Goal: Task Accomplishment & Management: Complete application form

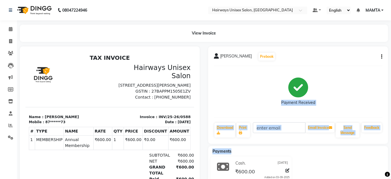
drag, startPoint x: 0, startPoint y: 0, endPoint x: 273, endPoint y: 89, distance: 287.7
click at [273, 89] on div "jinang shah Prebook Payment Received Download Print Email Invoice Send Message …" at bounding box center [298, 127] width 188 height 163
click at [8, 40] on span at bounding box center [11, 41] width 10 height 7
select select "service"
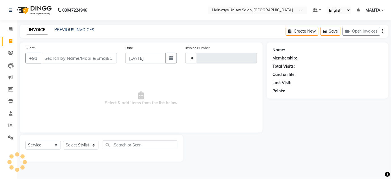
type input "1695"
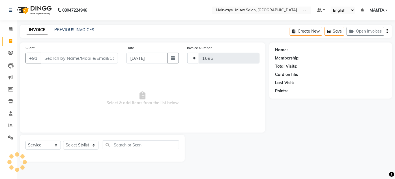
select select "8320"
click at [65, 59] on input "Client" at bounding box center [79, 58] width 77 height 11
click at [64, 58] on input "Client" at bounding box center [79, 58] width 77 height 11
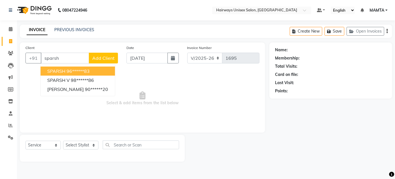
click at [72, 71] on ngb-highlight "96******83" at bounding box center [77, 71] width 23 height 6
type input "96******83"
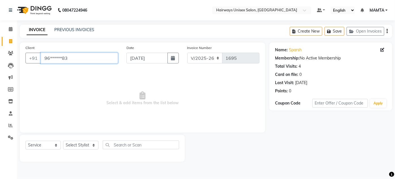
click at [90, 59] on input "96******83" at bounding box center [79, 58] width 77 height 11
click at [69, 145] on select "Select Stylist [PERSON_NAME] [PERSON_NAME] [PERSON_NAME] MAMTA POOJA [PERSON_NA…" at bounding box center [80, 145] width 35 height 9
select select "80507"
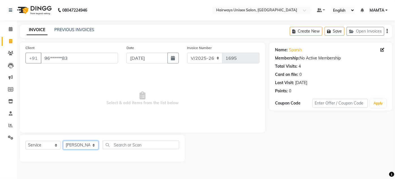
click at [63, 141] on select "Select Stylist [PERSON_NAME] [PERSON_NAME] [PERSON_NAME] MAMTA POOJA [PERSON_NA…" at bounding box center [80, 145] width 35 height 9
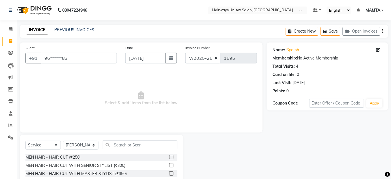
click at [169, 173] on label at bounding box center [171, 173] width 4 height 4
click at [169, 173] on input "checkbox" at bounding box center [171, 174] width 4 height 4
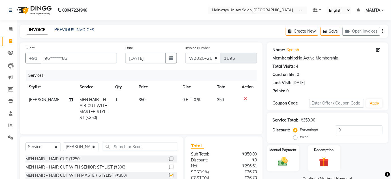
checkbox input "false"
click at [197, 58] on select "INV/25-26 V/2025-26" at bounding box center [202, 58] width 35 height 11
select select "8645"
click at [185, 53] on select "INV/25-26 V/2025-26" at bounding box center [202, 58] width 35 height 11
type input "0589"
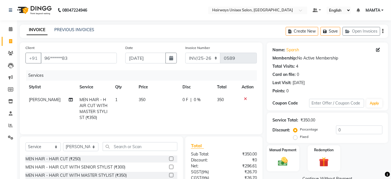
click at [383, 31] on icon "button" at bounding box center [382, 31] width 1 height 0
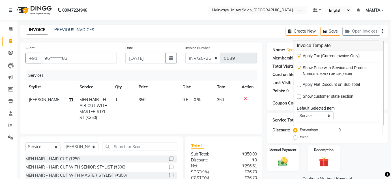
click at [300, 56] on label at bounding box center [299, 56] width 4 height 4
click at [300, 56] on input "checkbox" at bounding box center [299, 57] width 4 height 4
checkbox input "false"
click at [282, 164] on img at bounding box center [283, 162] width 16 height 12
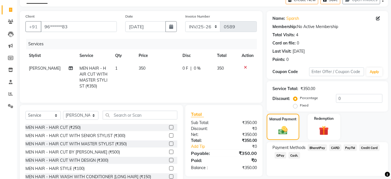
scroll to position [53, 0]
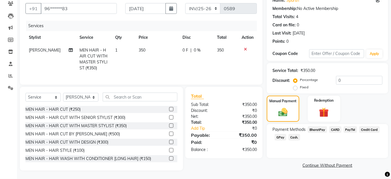
click at [292, 134] on span "Cash." at bounding box center [294, 137] width 12 height 7
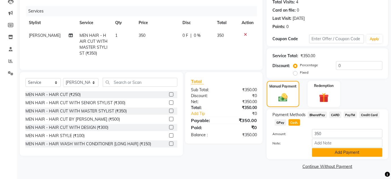
click at [328, 154] on button "Add Payment" at bounding box center [347, 152] width 70 height 9
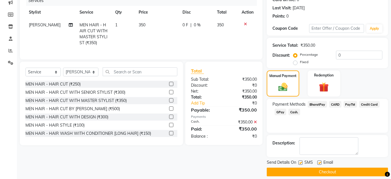
scroll to position [80, 0]
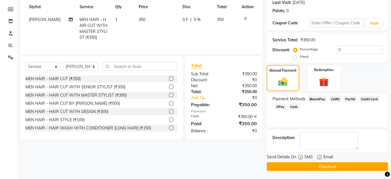
click at [326, 167] on button "Checkout" at bounding box center [327, 166] width 121 height 9
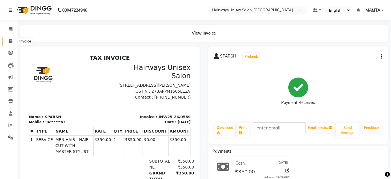
click at [10, 39] on icon at bounding box center [10, 41] width 3 height 4
select select "8320"
select select "service"
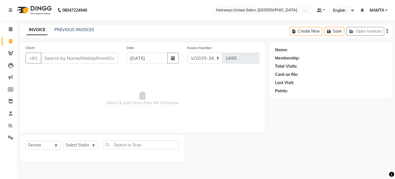
click at [87, 60] on input "Client" at bounding box center [79, 58] width 77 height 11
click at [83, 57] on input "Client" at bounding box center [79, 58] width 77 height 11
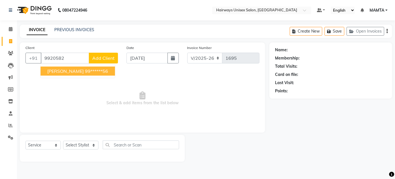
click at [57, 72] on span "[PERSON_NAME]" at bounding box center [65, 71] width 36 height 6
type input "99******56"
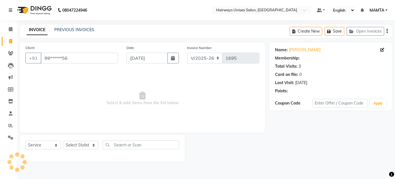
select select "1: Object"
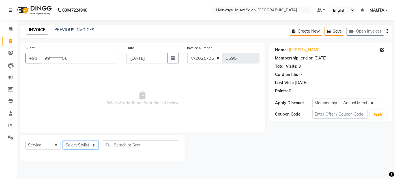
click at [77, 145] on select "Select Stylist [PERSON_NAME] [PERSON_NAME] [PERSON_NAME] MAMTA POOJA [PERSON_NA…" at bounding box center [80, 145] width 35 height 9
select select "80508"
click at [63, 141] on select "Select Stylist [PERSON_NAME] [PERSON_NAME] [PERSON_NAME] MAMTA POOJA [PERSON_NA…" at bounding box center [80, 145] width 35 height 9
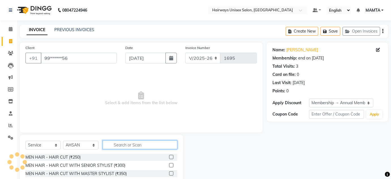
click at [124, 145] on input "text" at bounding box center [140, 144] width 75 height 9
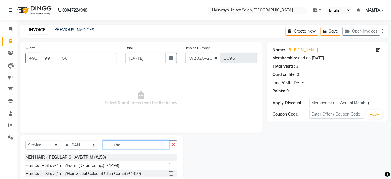
click at [138, 145] on input "sha" at bounding box center [136, 144] width 67 height 9
type input "sha"
